Goal: Book appointment/travel/reservation

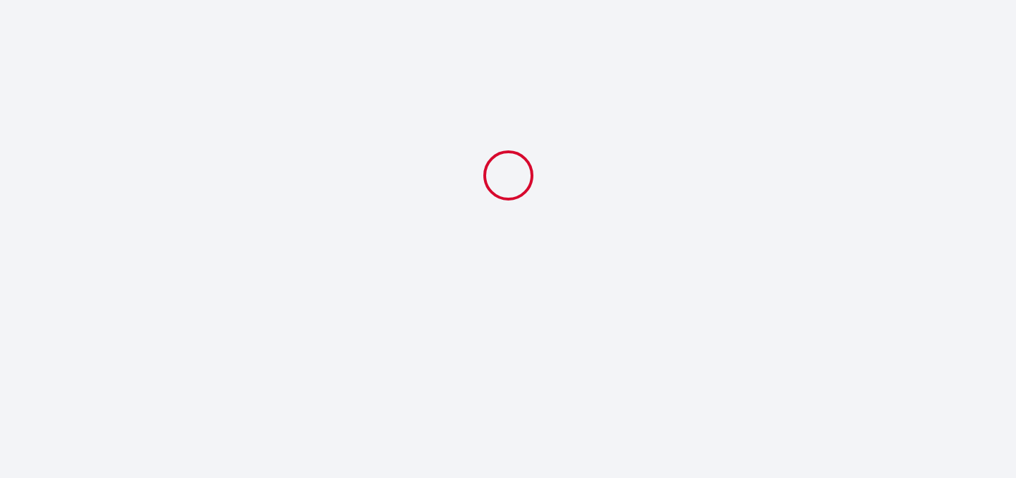
select select
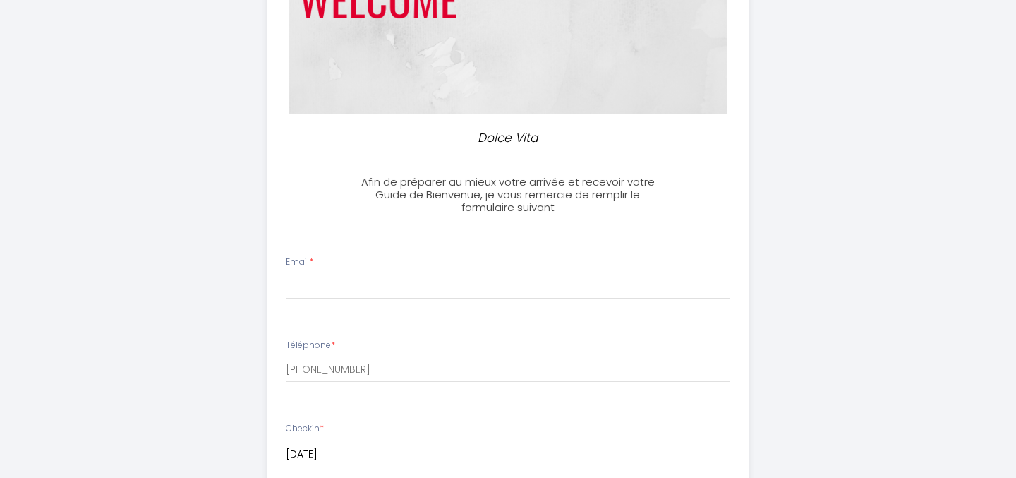
scroll to position [225, 0]
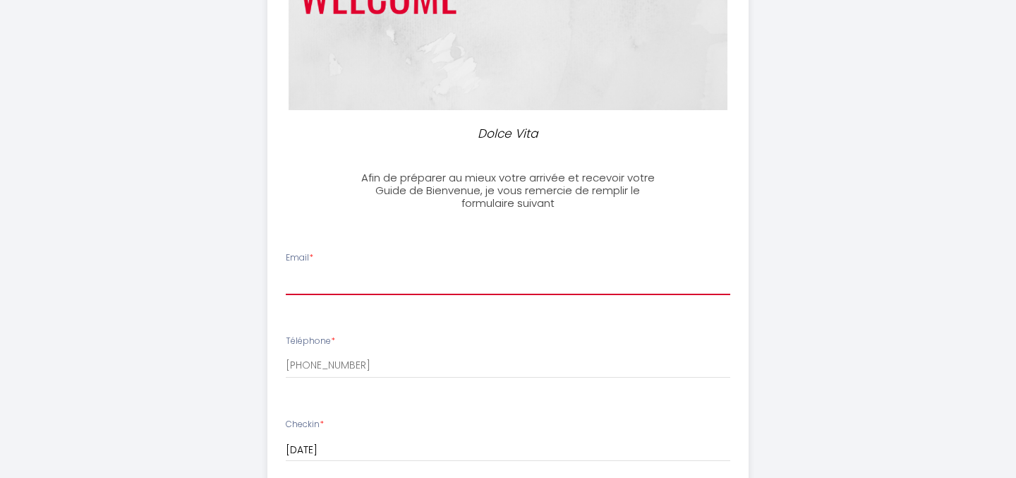
click at [433, 279] on input "Email *" at bounding box center [508, 282] width 445 height 25
type input "[EMAIL_ADDRESS][DOMAIN_NAME]"
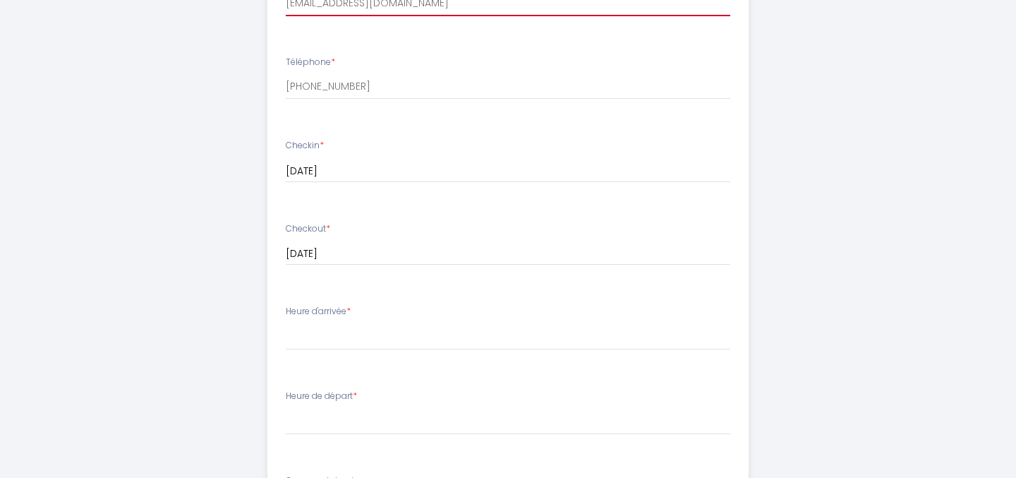
scroll to position [522, 0]
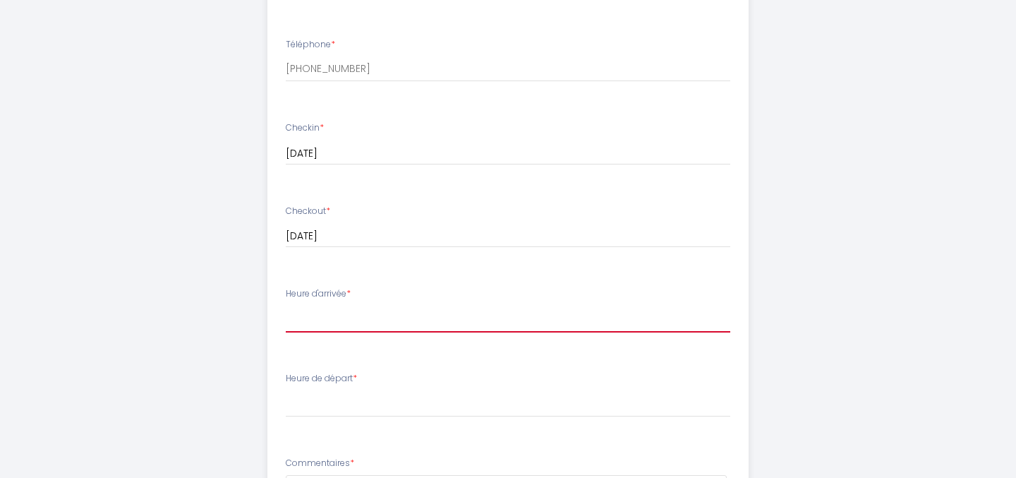
click at [377, 318] on select "16:00 16:30 17:00 17:30 18:00 18:30 19:00 19:30 20:00 20:30 21:00 21:30 22:00 2…" at bounding box center [508, 319] width 445 height 27
select select "18:00"
click at [286, 306] on select "16:00 16:30 17:00 17:30 18:00 18:30 19:00 19:30 20:00 20:30 21:00 21:30 22:00 2…" at bounding box center [508, 319] width 445 height 27
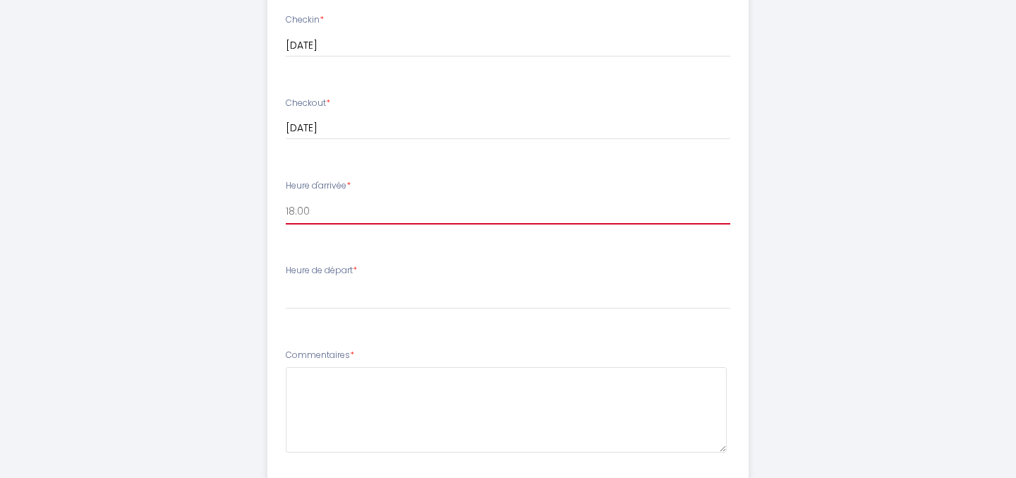
scroll to position [629, 0]
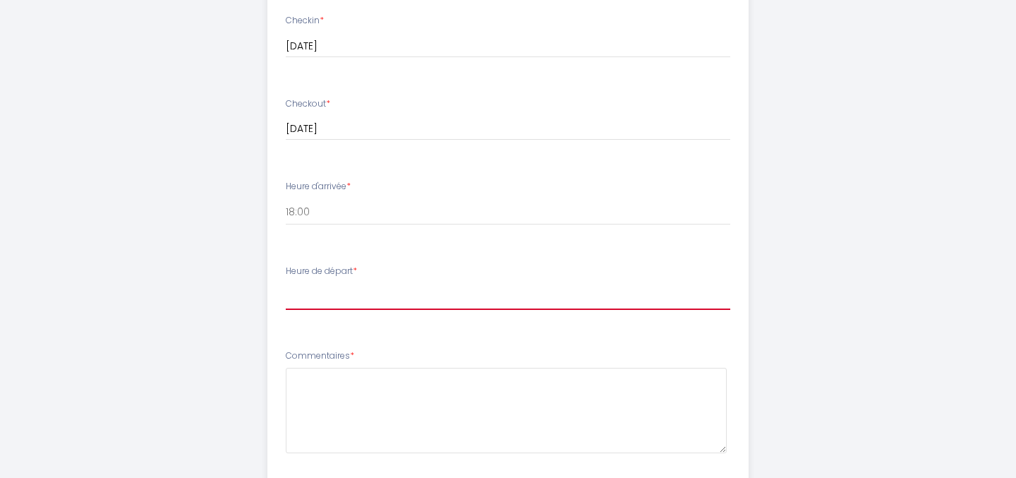
click at [330, 294] on select "00:00 00:30 01:00 01:30 02:00 02:30 03:00 03:30 04:00 04:30 05:00 05:30 06:00 0…" at bounding box center [508, 296] width 445 height 27
select select "11:00"
click at [286, 283] on select "00:00 00:30 01:00 01:30 02:00 02:30 03:00 03:30 04:00 04:30 05:00 05:30 06:00 0…" at bounding box center [508, 296] width 445 height 27
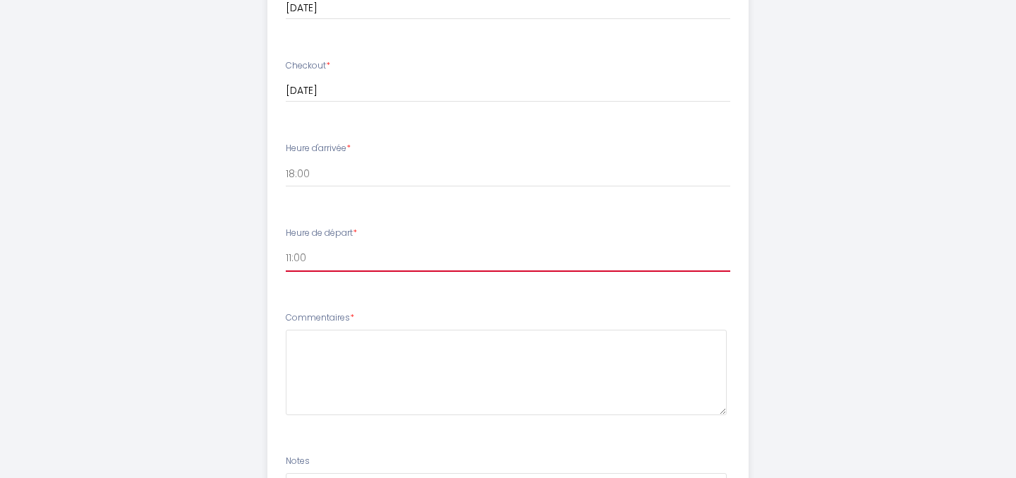
scroll to position [722, 0]
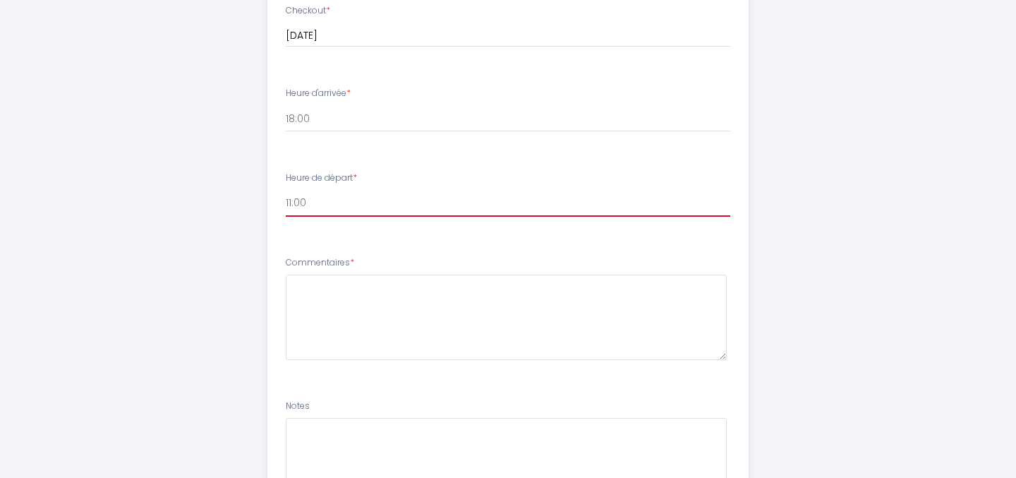
click at [342, 205] on select "00:00 00:30 01:00 01:30 02:00 02:30 03:00 03:30 04:00 04:30 05:00 05:30 06:00 0…" at bounding box center [508, 203] width 445 height 27
click at [286, 190] on select "00:00 00:30 01:00 01:30 02:00 02:30 03:00 03:30 04:00 04:30 05:00 05:30 06:00 0…" at bounding box center [508, 203] width 445 height 27
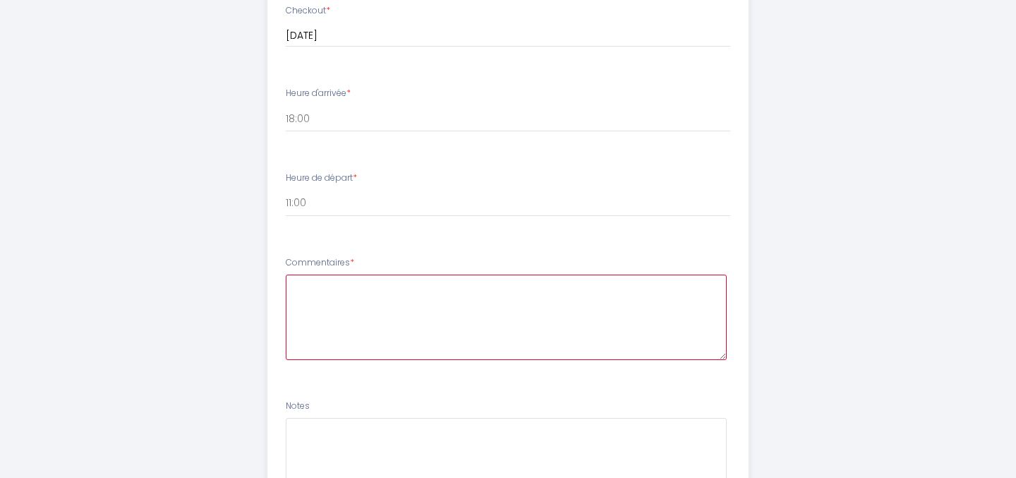
click at [320, 311] on textarea at bounding box center [507, 317] width 442 height 85
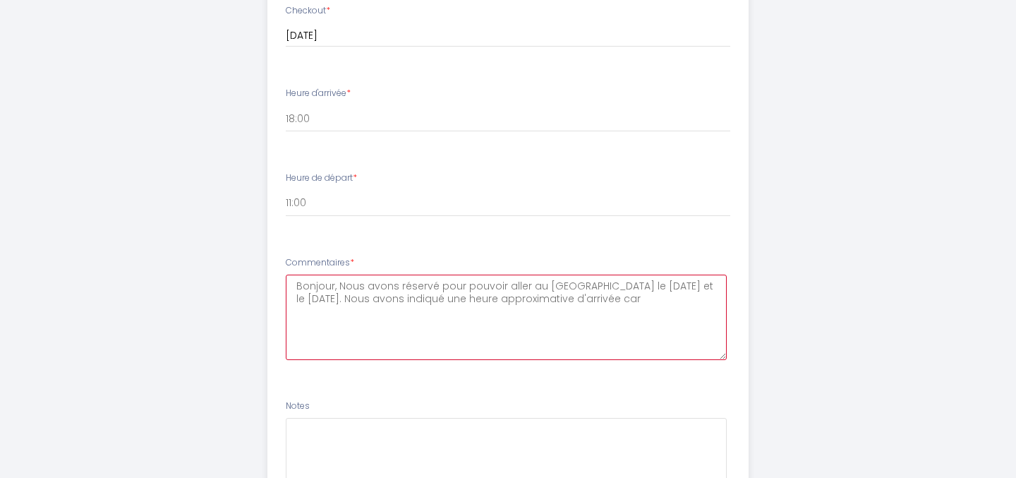
type textarea "Bonjour, Nous avons réservé pour pouvoir aller au [GEOGRAPHIC_DATA] le [DATE] e…"
